Goal: Check status: Check status

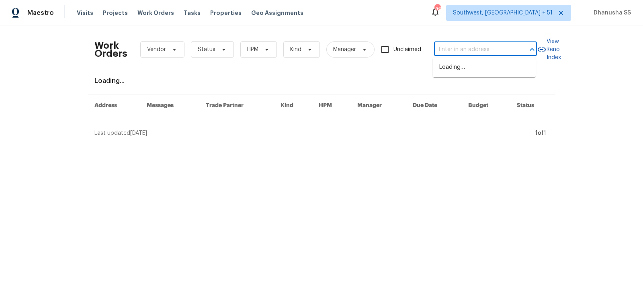
click at [473, 53] on input "text" at bounding box center [474, 49] width 80 height 12
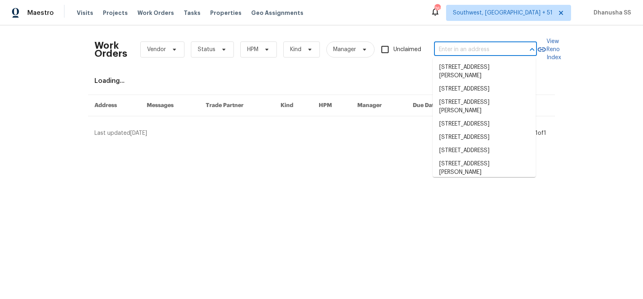
paste input "[STREET_ADDRESS]"
type input "[STREET_ADDRESS]"
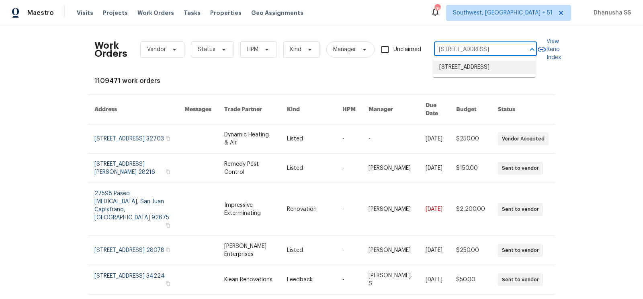
click at [465, 66] on li "[STREET_ADDRESS]" at bounding box center [484, 67] width 103 height 13
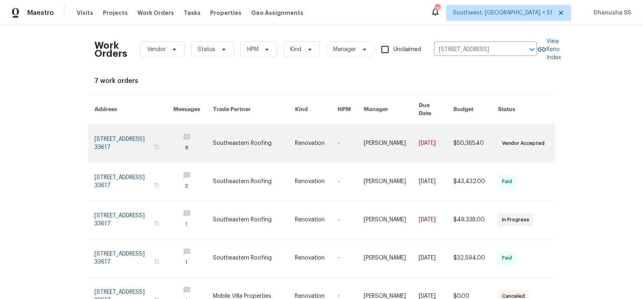
click at [212, 140] on link at bounding box center [193, 143] width 40 height 38
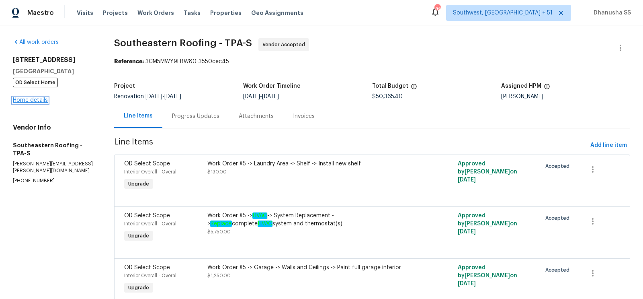
click at [34, 101] on link "Home details" at bounding box center [30, 100] width 35 height 6
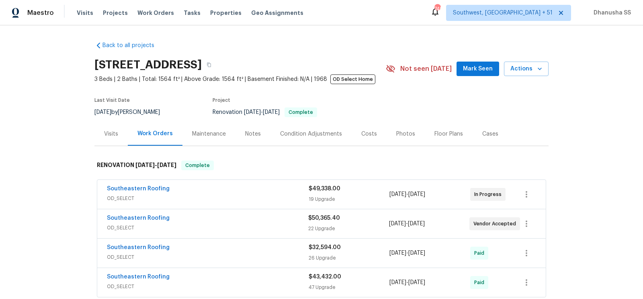
click at [106, 132] on div "Visits" at bounding box center [111, 134] width 14 height 8
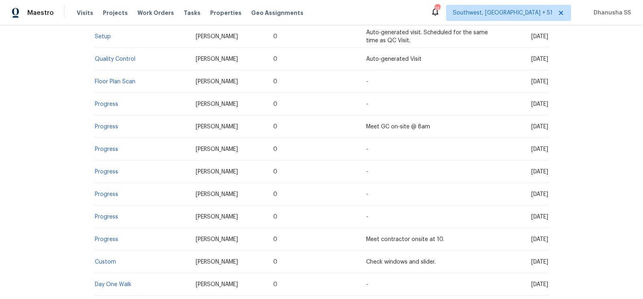
scroll to position [160, 0]
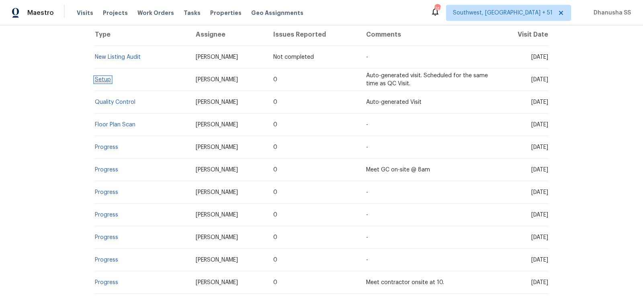
click at [100, 81] on link "Setup" at bounding box center [103, 80] width 16 height 6
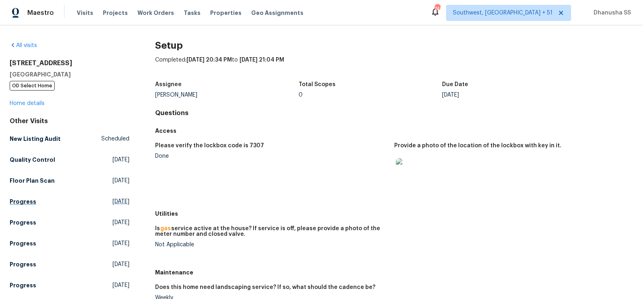
scroll to position [145, 0]
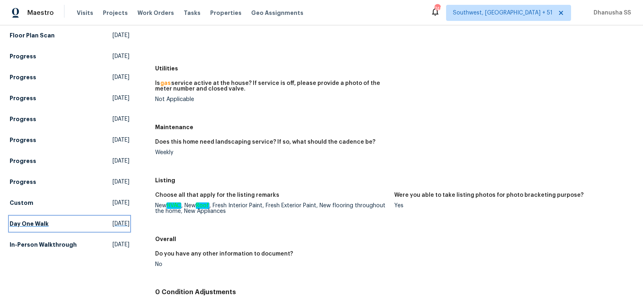
click at [63, 225] on link "Day One Walk Fri, Feb 07 2025" at bounding box center [70, 223] width 120 height 14
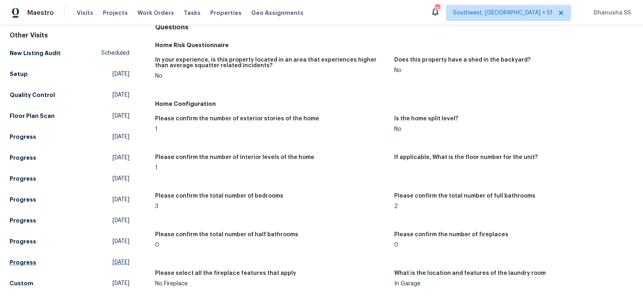
scroll to position [130, 0]
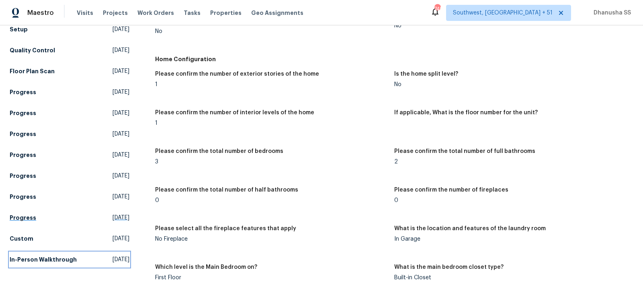
click at [69, 258] on h5 "In-Person Walkthrough" at bounding box center [43, 259] width 67 height 8
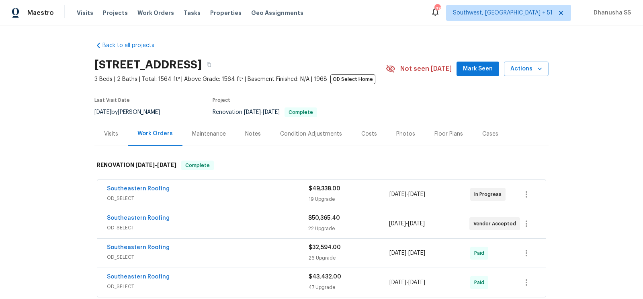
scroll to position [121, 0]
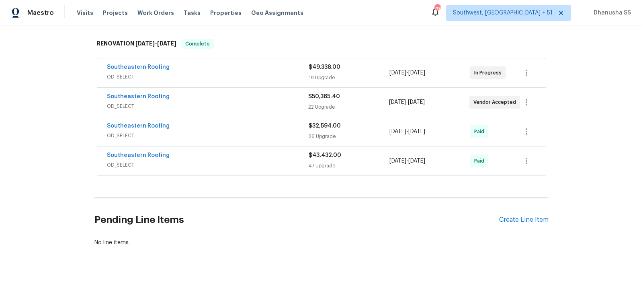
click at [230, 172] on div "Southeastern Roofing OD_SELECT $43,432.00 47 Upgrade [DATE] - [DATE] Paid" at bounding box center [321, 160] width 448 height 29
click at [231, 167] on div "Southeastern Roofing OD_SELECT" at bounding box center [208, 160] width 202 height 19
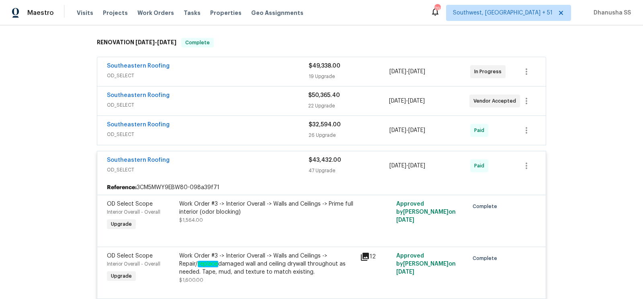
scroll to position [119, 0]
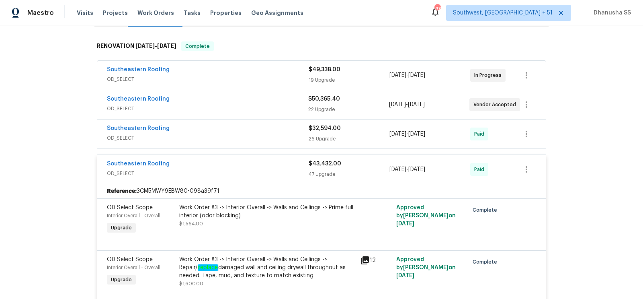
click at [248, 128] on div "Southeastern Roofing" at bounding box center [208, 129] width 202 height 10
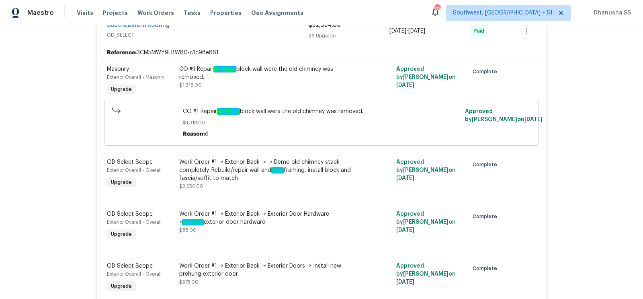
scroll to position [119, 0]
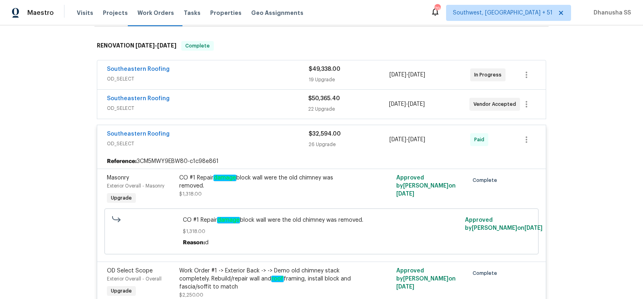
click at [272, 109] on span "OD_SELECT" at bounding box center [207, 108] width 201 height 8
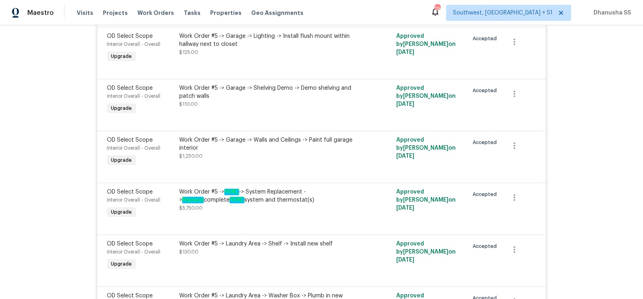
scroll to position [0, 0]
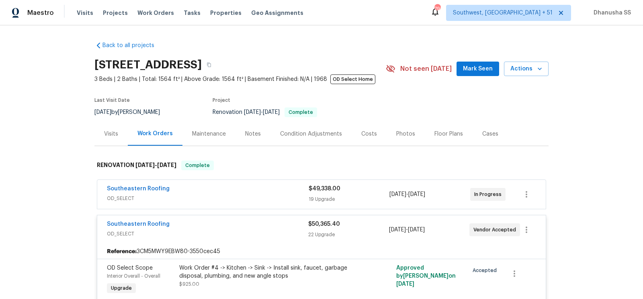
click at [260, 191] on div "Southeastern Roofing" at bounding box center [208, 189] width 202 height 10
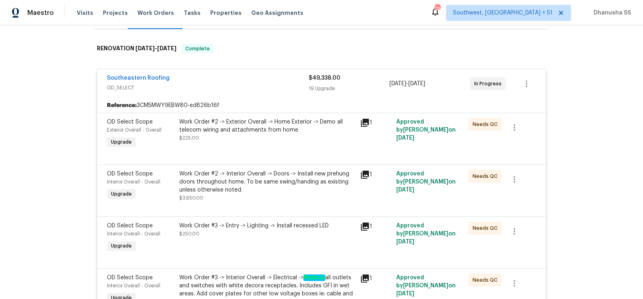
scroll to position [108, 0]
